Goal: Task Accomplishment & Management: Manage account settings

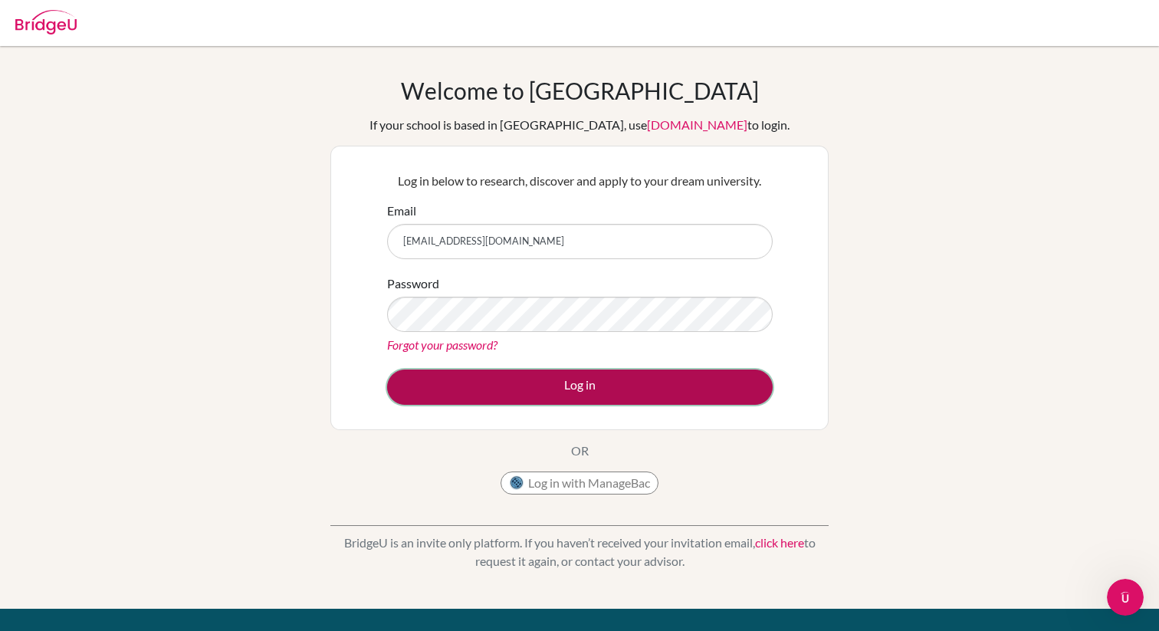
click at [519, 379] on button "Log in" at bounding box center [580, 386] width 386 height 35
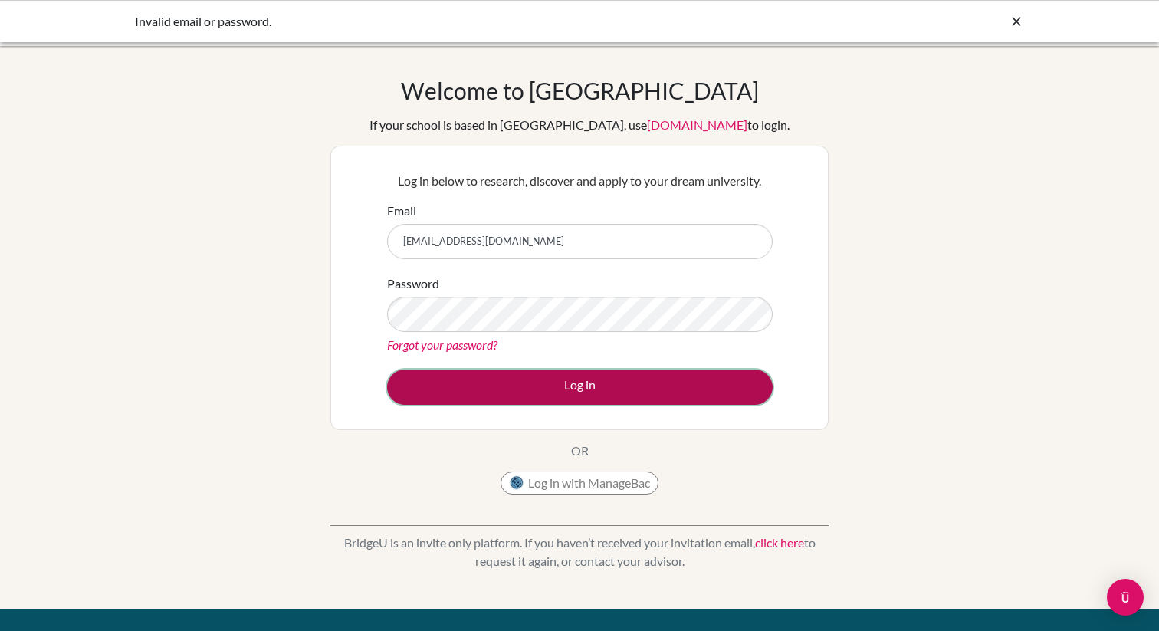
click at [488, 382] on button "Log in" at bounding box center [580, 386] width 386 height 35
click at [481, 387] on button "Log in" at bounding box center [580, 386] width 386 height 35
click at [478, 379] on button "Log in" at bounding box center [580, 386] width 386 height 35
click at [502, 383] on button "Log in" at bounding box center [580, 386] width 386 height 35
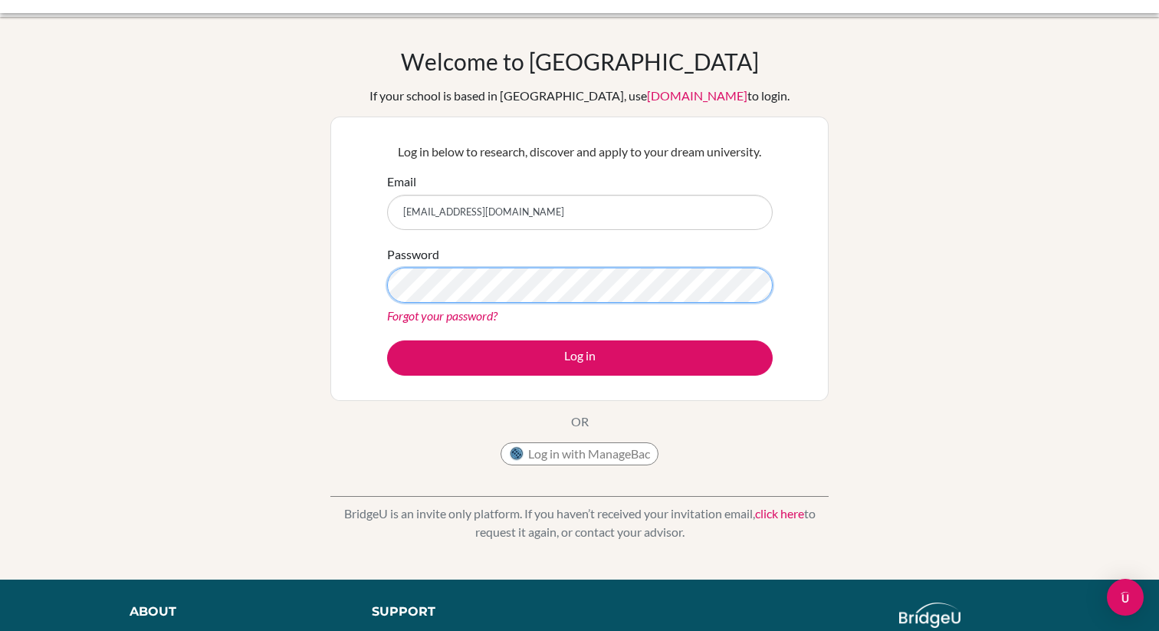
scroll to position [35, 0]
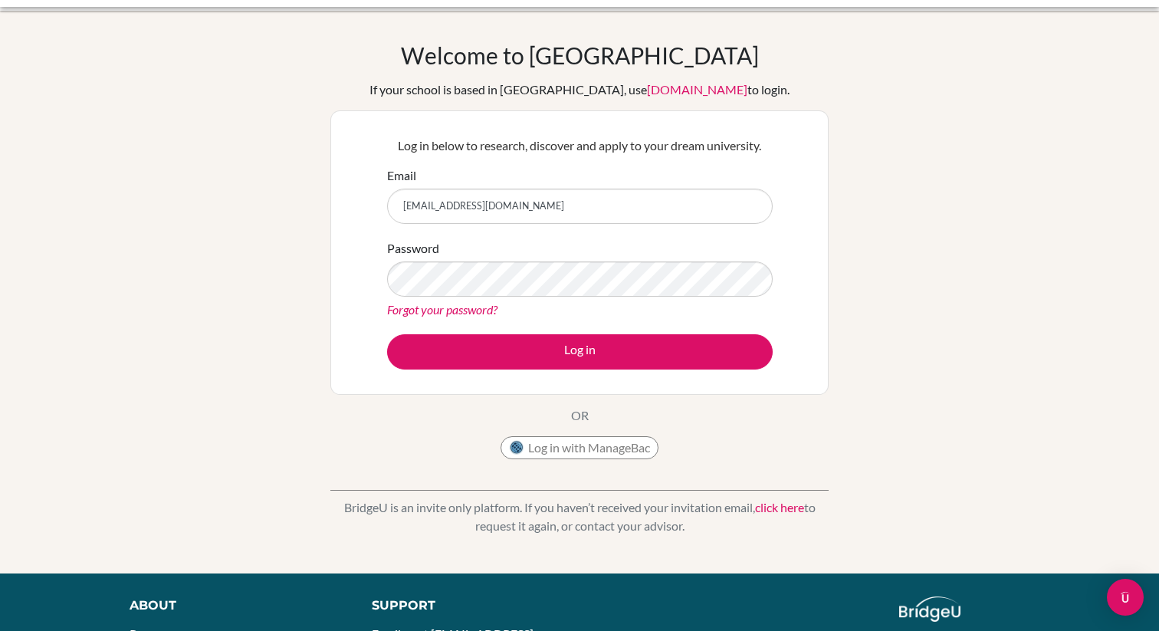
click at [461, 305] on link "Forgot your password?" at bounding box center [442, 309] width 110 height 15
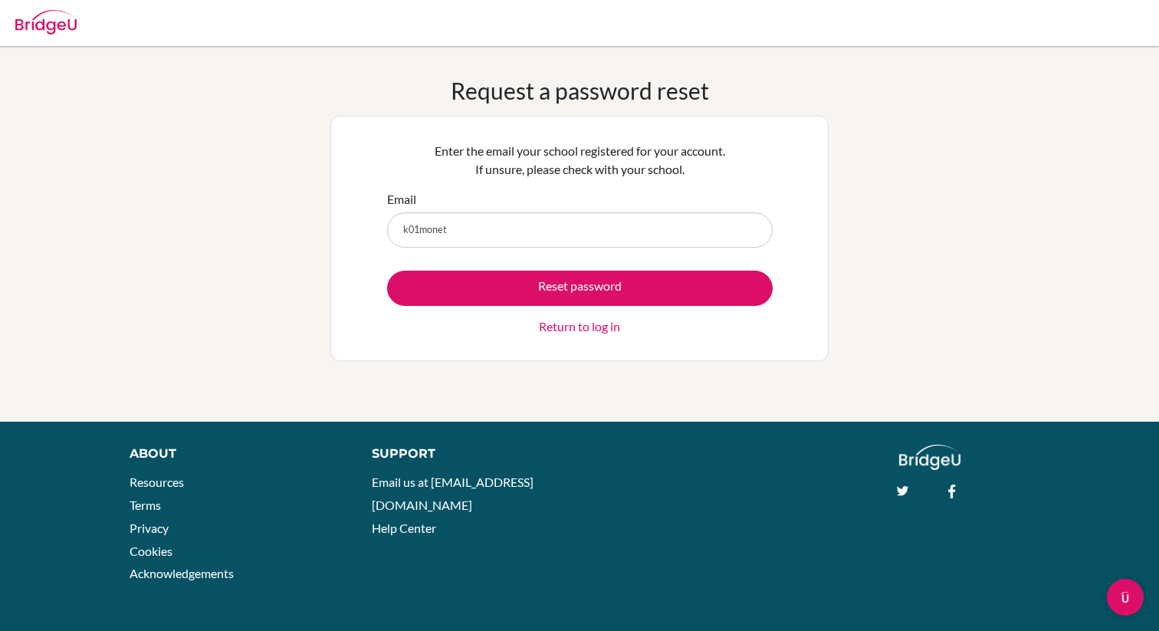
click at [425, 228] on input "k01monet" at bounding box center [580, 229] width 386 height 35
click at [514, 229] on input "k01Monet" at bounding box center [580, 229] width 386 height 35
click at [492, 230] on input "k01Monet" at bounding box center [580, 229] width 386 height 35
drag, startPoint x: 492, startPoint y: 230, endPoint x: 400, endPoint y: 230, distance: 92.0
click at [400, 230] on input "k01Monet" at bounding box center [580, 229] width 386 height 35
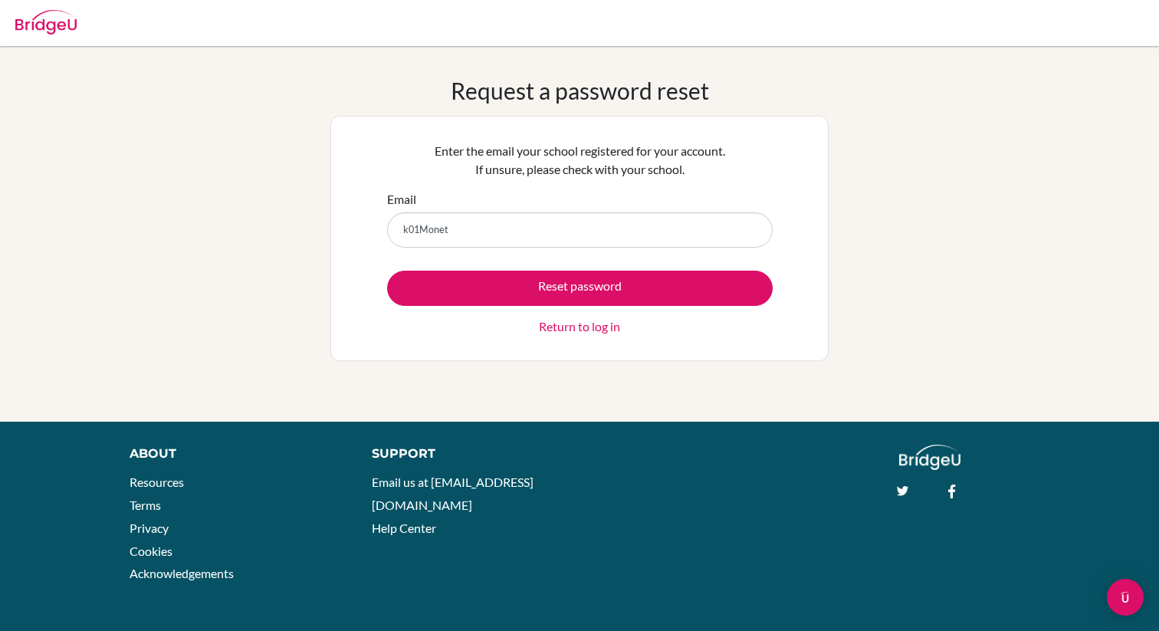
type input "k01Monet"
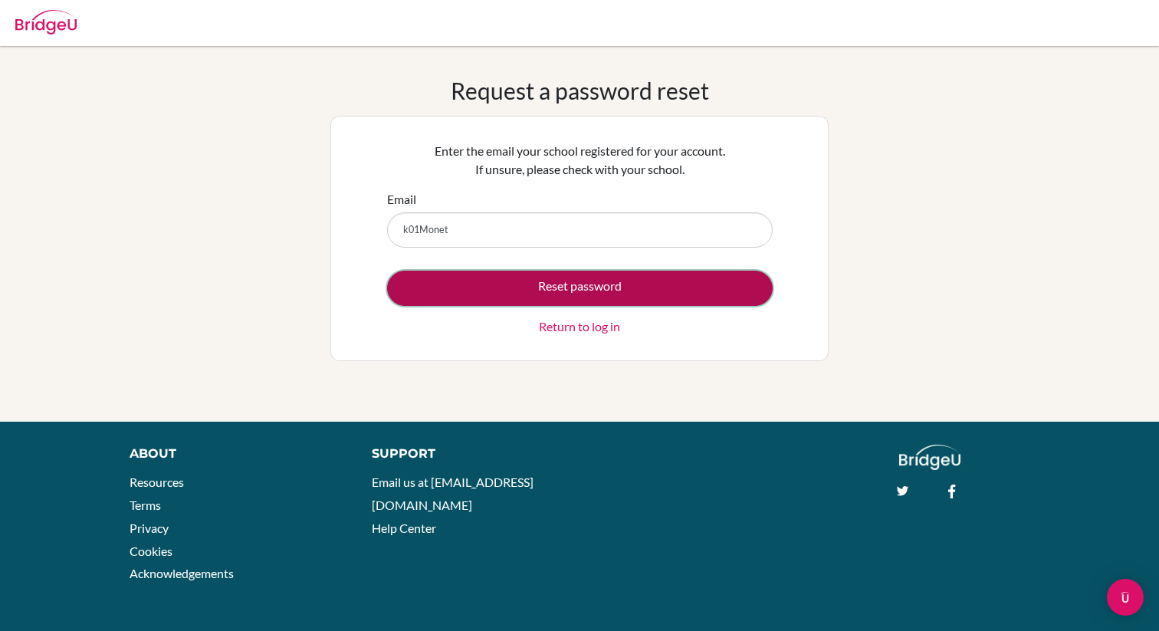
click at [551, 301] on button "Reset password" at bounding box center [580, 288] width 386 height 35
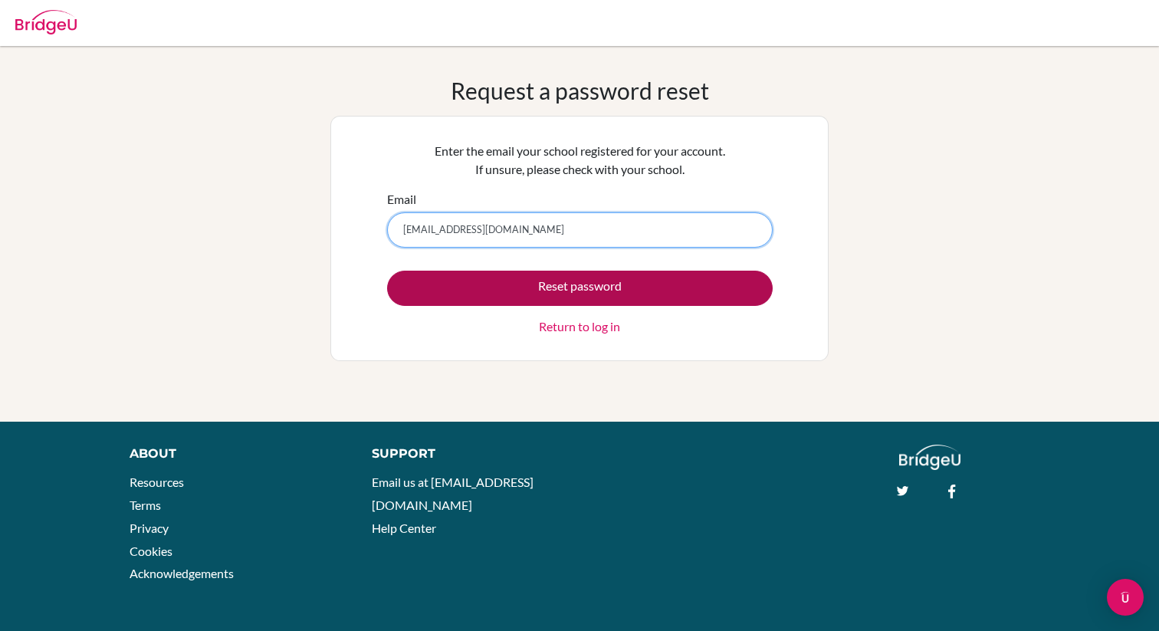
type input "kolmoneyk@gmail.com"
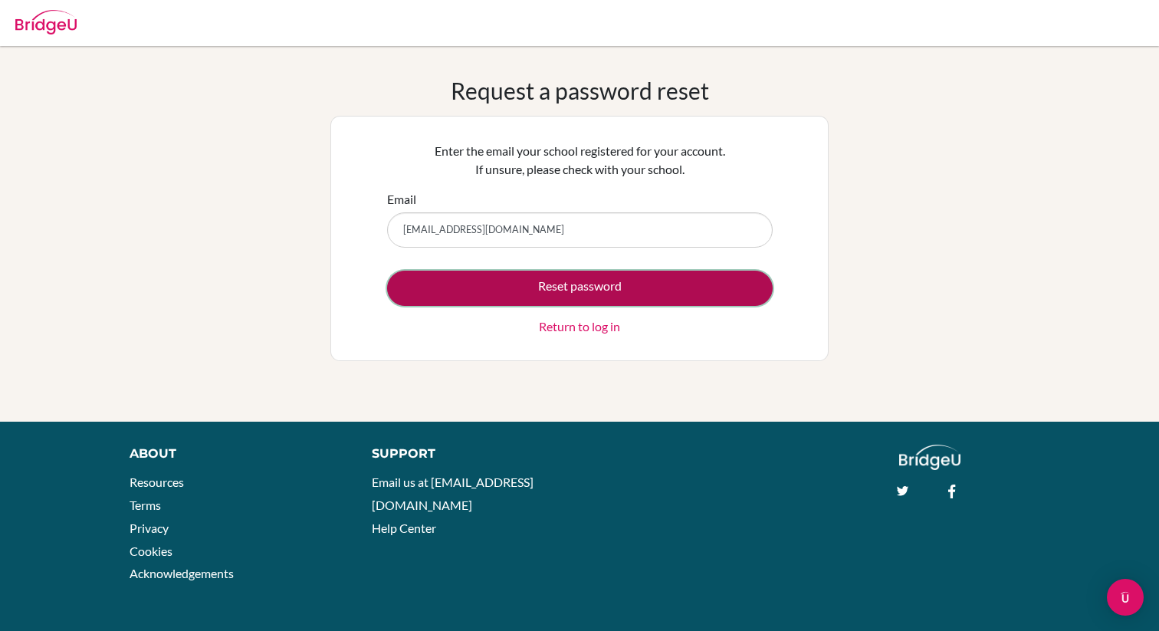
click at [539, 290] on button "Reset password" at bounding box center [580, 288] width 386 height 35
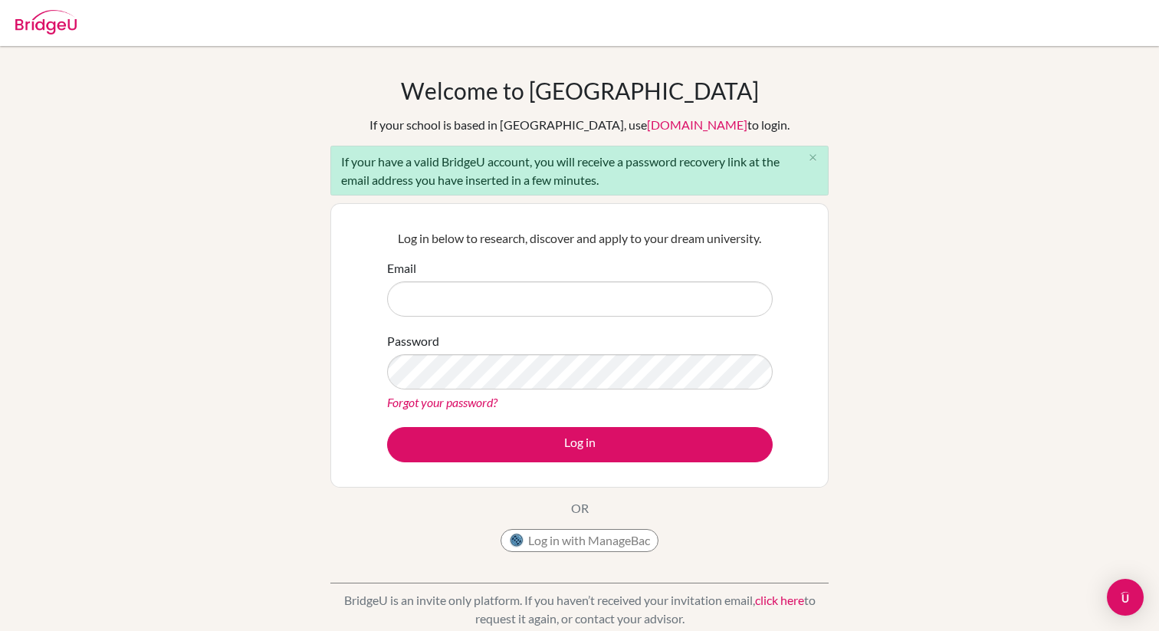
click at [422, 303] on input "Email" at bounding box center [580, 298] width 386 height 35
type input "[EMAIL_ADDRESS][DOMAIN_NAME]"
click at [439, 409] on div "Forgot your password?" at bounding box center [580, 402] width 386 height 18
click at [444, 404] on link "Forgot your password?" at bounding box center [442, 402] width 110 height 15
click at [450, 400] on link "Forgot your password?" at bounding box center [442, 402] width 110 height 15
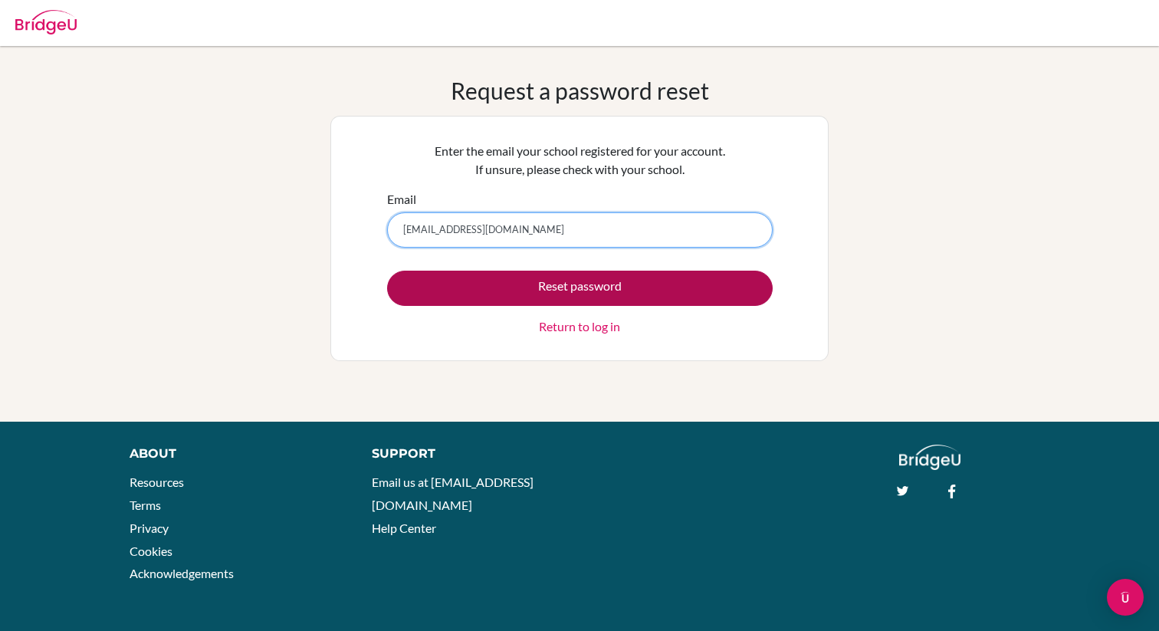
type input "[EMAIL_ADDRESS][DOMAIN_NAME]"
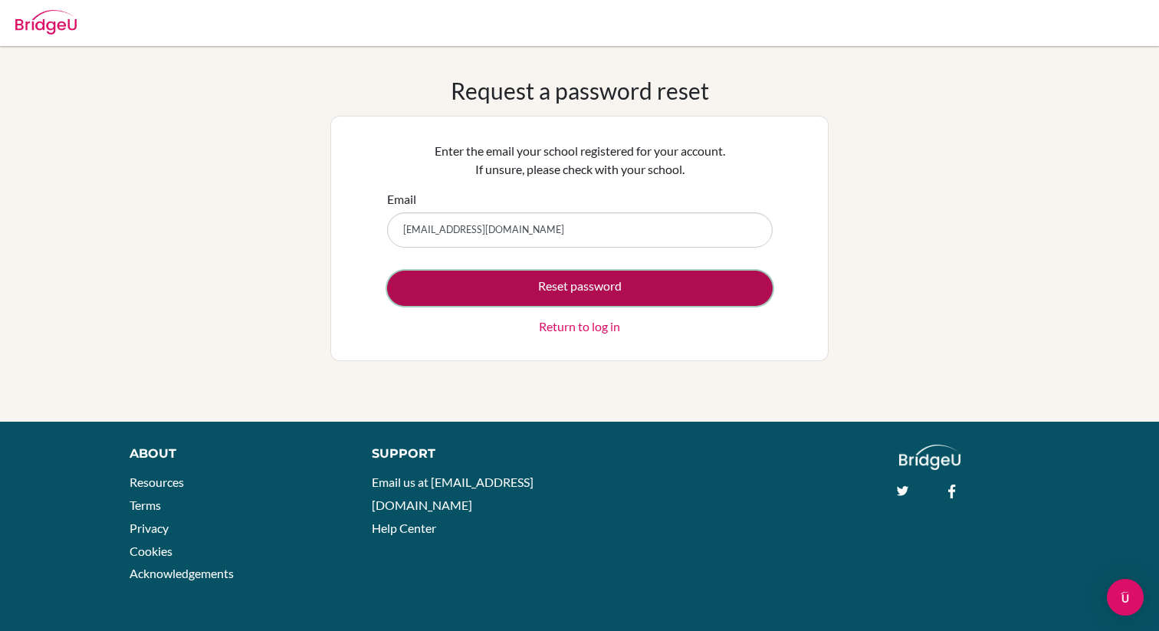
click at [590, 290] on button "Reset password" at bounding box center [580, 288] width 386 height 35
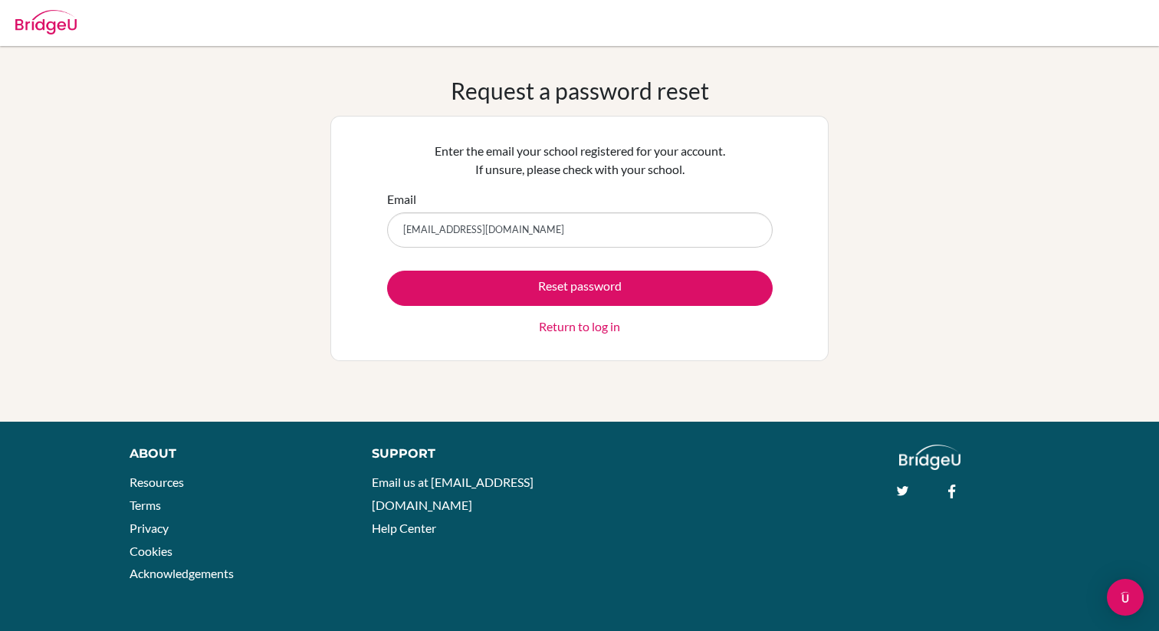
click at [250, 52] on div "Request a password reset Enter the email your school registered for your accoun…" at bounding box center [579, 234] width 1159 height 376
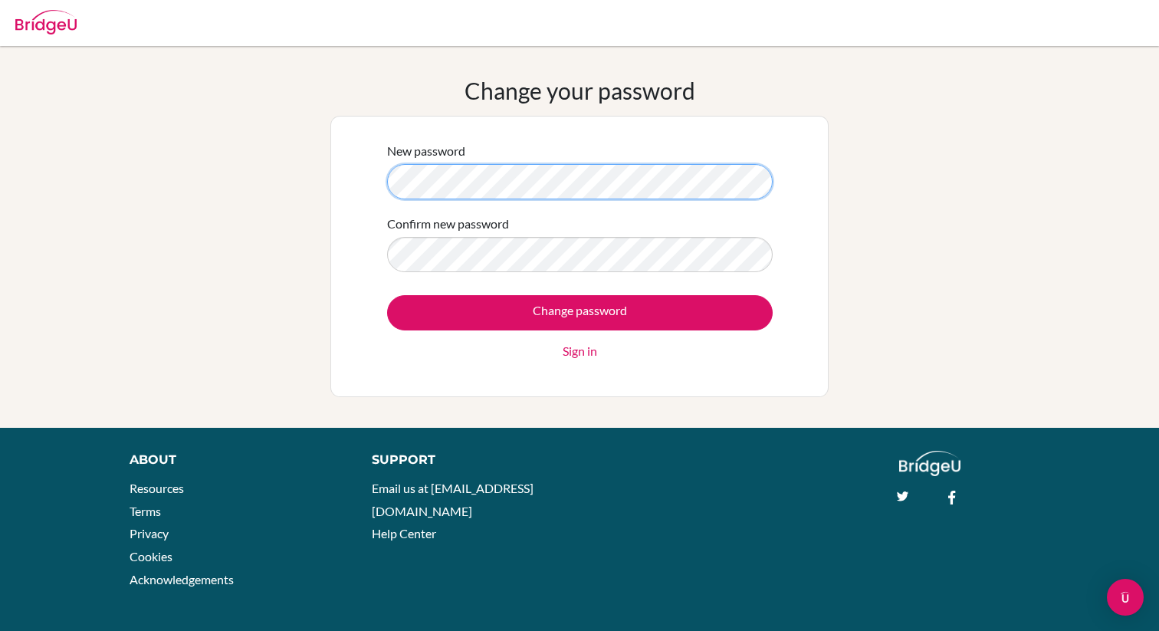
click at [350, 175] on div "New password Confirm new password Change password Sign in" at bounding box center [579, 256] width 498 height 281
click at [295, 181] on div "Change your password New password Confirm new password Change password Sign in" at bounding box center [579, 237] width 1159 height 320
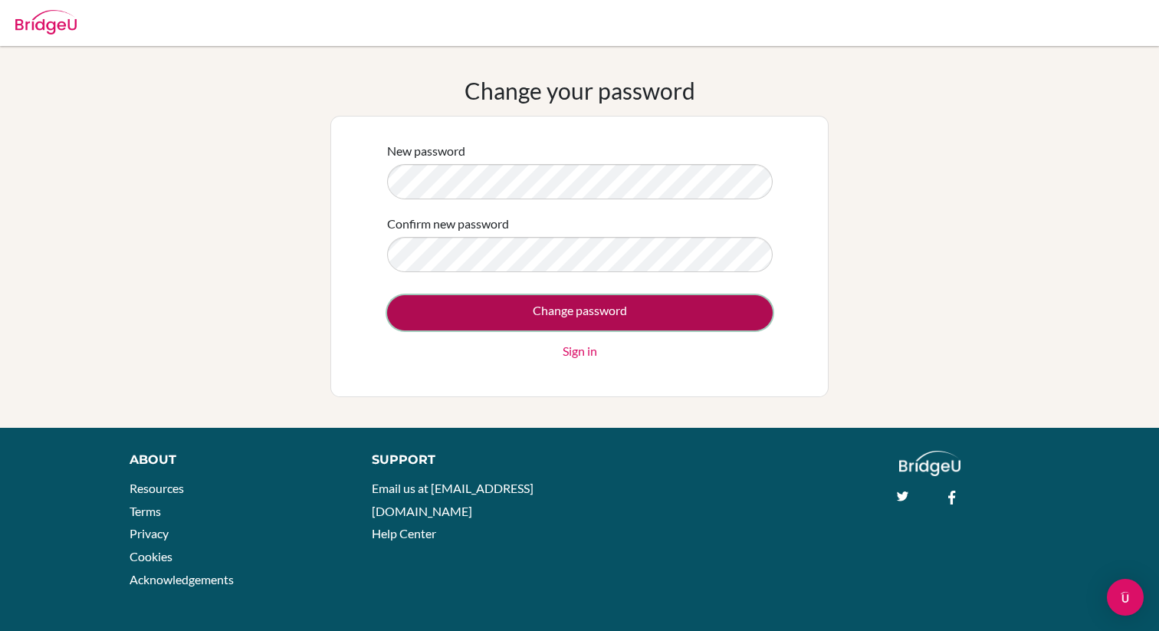
click at [480, 313] on input "Change password" at bounding box center [580, 312] width 386 height 35
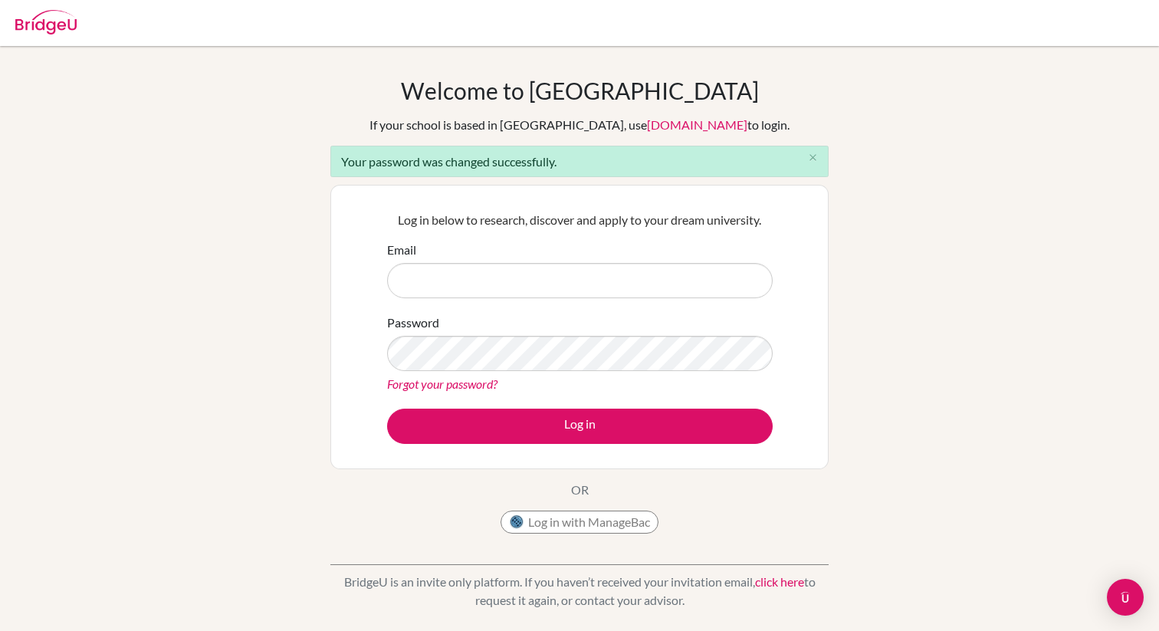
click at [450, 284] on input "Email" at bounding box center [580, 280] width 386 height 35
type input "[EMAIL_ADDRESS][DOMAIN_NAME]"
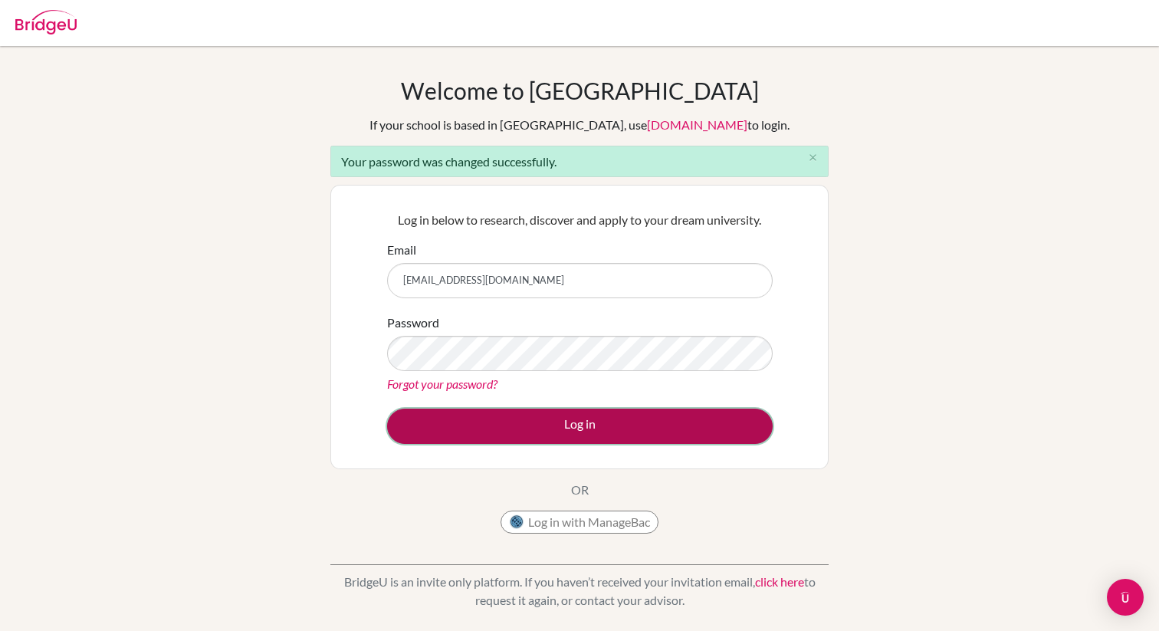
click at [531, 410] on button "Log in" at bounding box center [580, 425] width 386 height 35
